Goal: Book appointment/travel/reservation

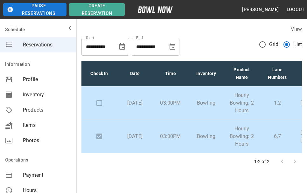
click at [296, 29] on label "View" at bounding box center [296, 29] width 11 height 6
click at [297, 29] on label "View" at bounding box center [296, 29] width 11 height 6
click at [187, 108] on td "03:00PM" at bounding box center [171, 103] width 36 height 33
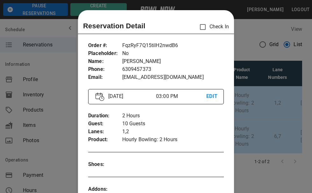
scroll to position [10, 0]
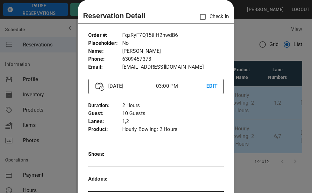
click at [248, 36] on div at bounding box center [156, 96] width 312 height 193
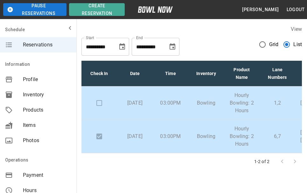
click at [177, 138] on p "03:00PM" at bounding box center [170, 137] width 25 height 8
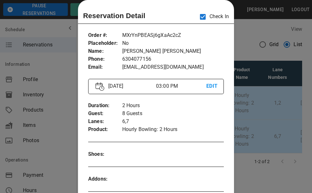
click at [261, 44] on div at bounding box center [156, 96] width 312 height 193
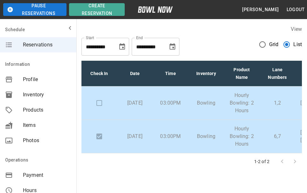
click at [140, 133] on p "[DATE]" at bounding box center [134, 137] width 25 height 8
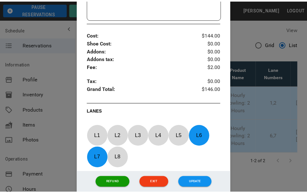
scroll to position [233, 0]
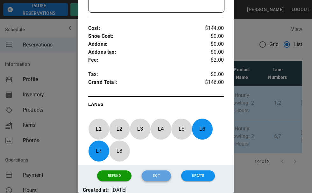
click at [153, 175] on button "Exit" at bounding box center [156, 176] width 29 height 11
